Goal: Task Accomplishment & Management: Use online tool/utility

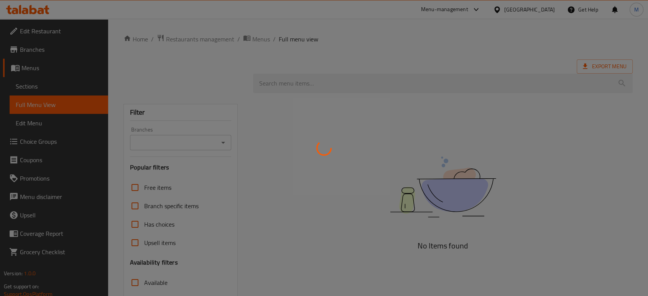
click at [547, 9] on div at bounding box center [324, 148] width 648 height 296
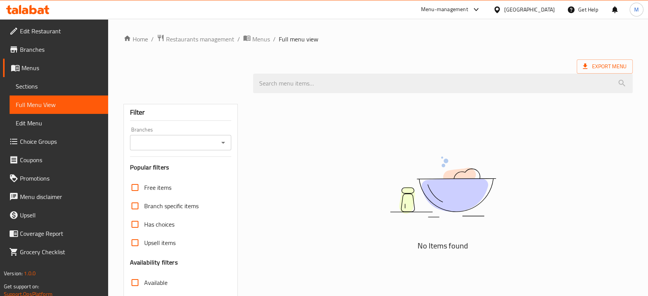
click at [543, 7] on div "[GEOGRAPHIC_DATA]" at bounding box center [529, 9] width 51 height 8
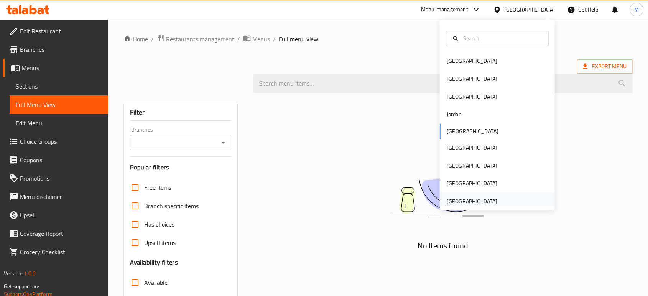
click at [466, 202] on div "[GEOGRAPHIC_DATA]" at bounding box center [471, 201] width 51 height 8
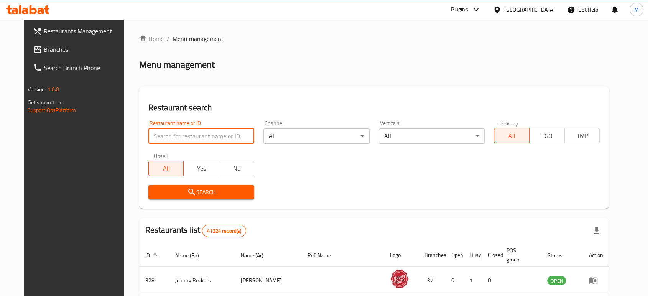
click at [187, 136] on input "search" at bounding box center [201, 135] width 106 height 15
paste input "2344"
type input "2344"
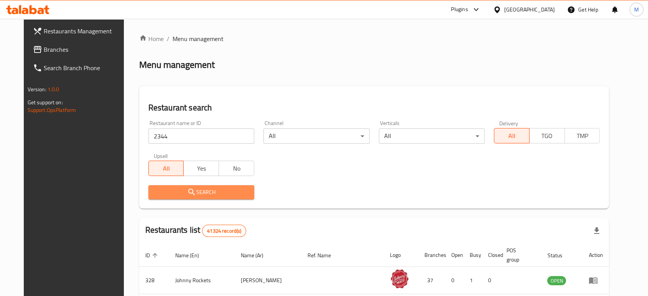
click at [168, 192] on span "Search" at bounding box center [201, 192] width 94 height 10
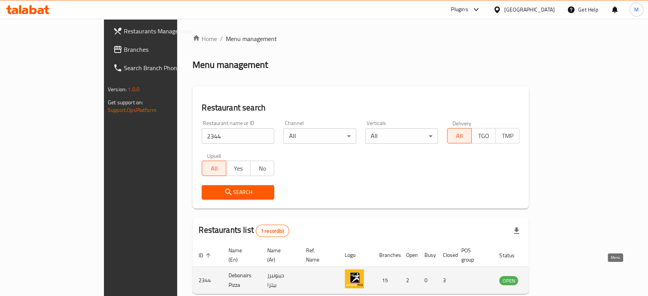
click at [548, 276] on icon "enhanced table" at bounding box center [543, 280] width 9 height 9
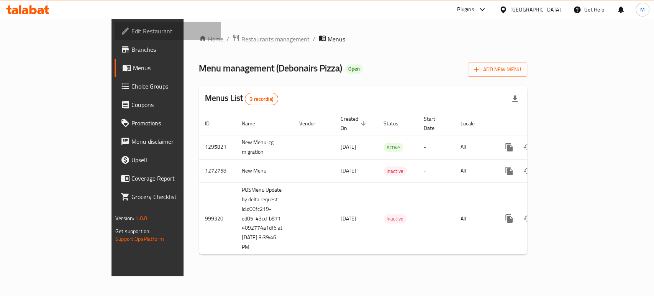
click at [131, 29] on span "Edit Restaurant" at bounding box center [172, 30] width 83 height 9
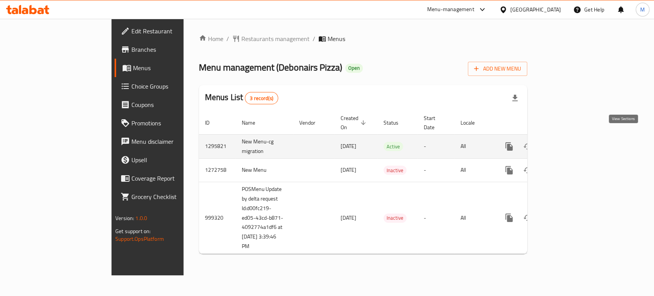
click at [568, 143] on icon "enhanced table" at bounding box center [564, 146] width 7 height 7
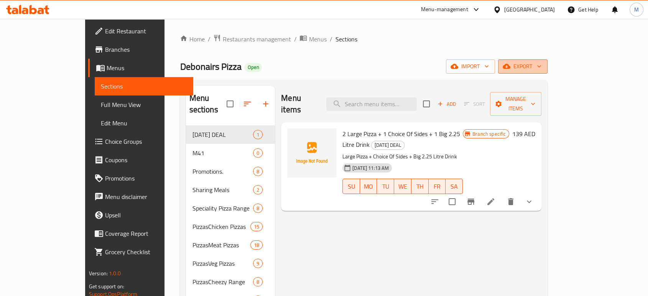
click at [541, 71] on span "export" at bounding box center [522, 67] width 37 height 10
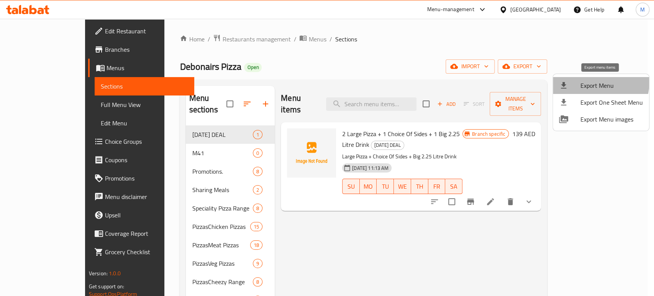
click at [586, 81] on span "Export Menu" at bounding box center [612, 85] width 62 height 9
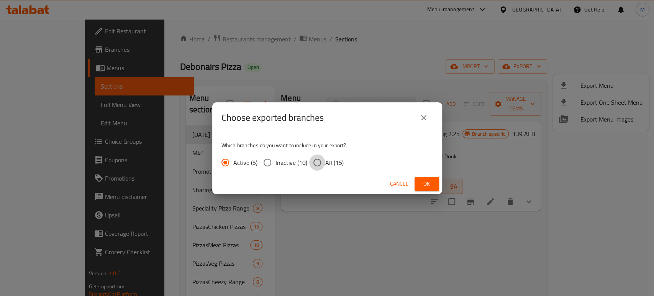
click at [324, 164] on input "All (15)" at bounding box center [317, 162] width 16 height 16
radio input "true"
click at [427, 184] on span "Ok" at bounding box center [427, 184] width 12 height 10
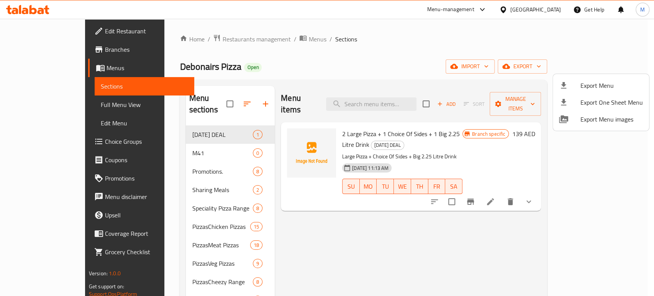
click at [33, 31] on div at bounding box center [327, 148] width 654 height 296
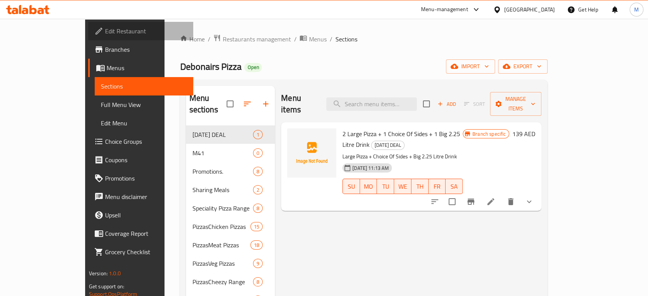
click at [88, 37] on link "Edit Restaurant" at bounding box center [140, 31] width 105 height 18
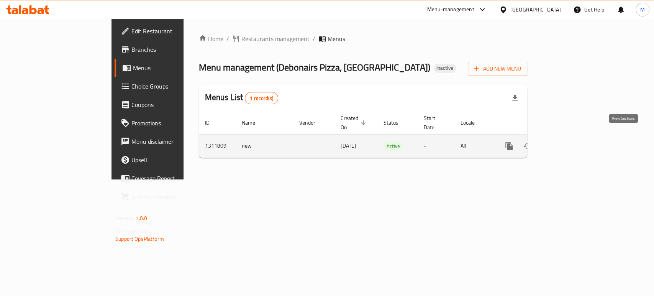
click at [568, 143] on icon "enhanced table" at bounding box center [564, 146] width 7 height 7
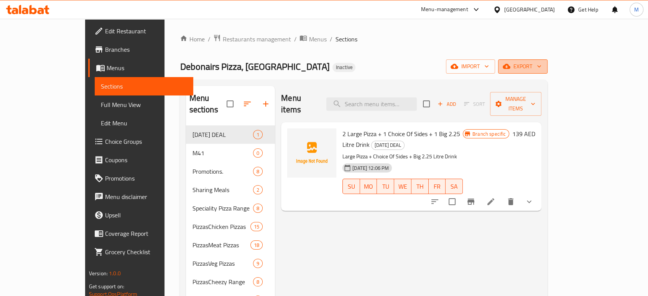
click at [541, 62] on span "export" at bounding box center [522, 67] width 37 height 10
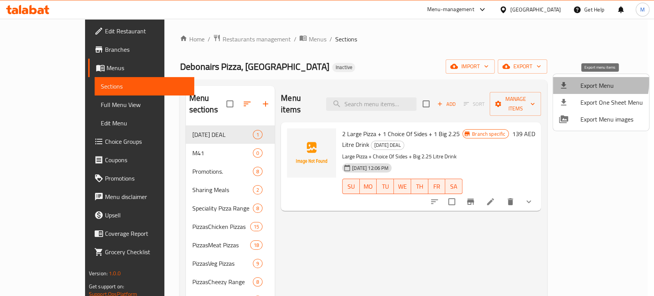
click at [583, 82] on span "Export Menu" at bounding box center [612, 85] width 62 height 9
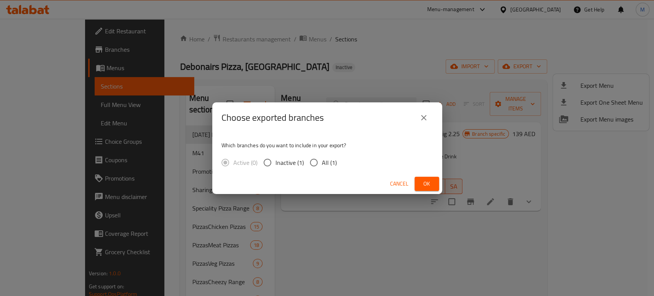
drag, startPoint x: 314, startPoint y: 157, endPoint x: 314, endPoint y: 164, distance: 6.9
click at [314, 164] on input "All (1)" at bounding box center [314, 162] width 16 height 16
radio input "true"
click at [314, 164] on input "All (1)" at bounding box center [314, 162] width 16 height 16
click at [422, 185] on span "Ok" at bounding box center [427, 184] width 12 height 10
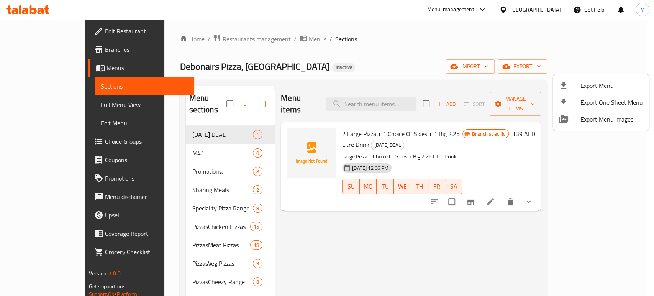
click at [46, 30] on div at bounding box center [327, 148] width 654 height 296
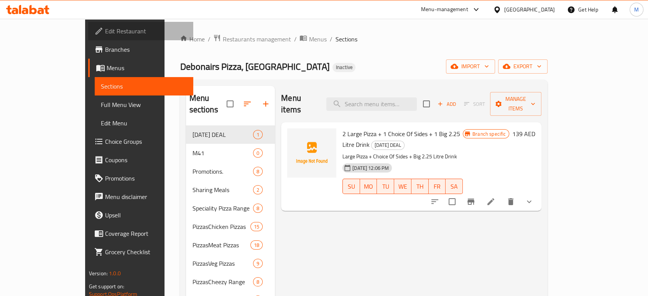
click at [105, 34] on span "Edit Restaurant" at bounding box center [146, 30] width 82 height 9
